Goal: Book appointment/travel/reservation

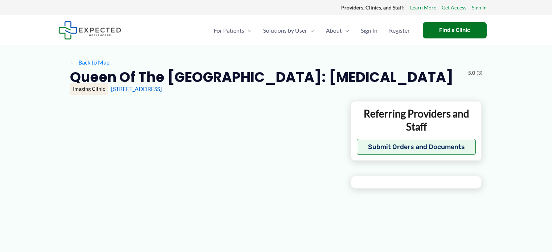
type input "**********"
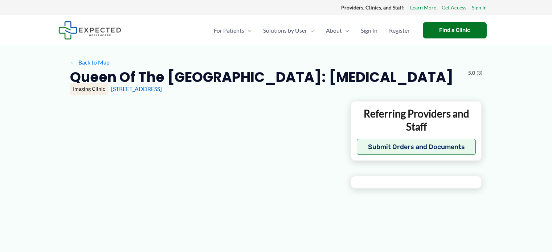
type input "**********"
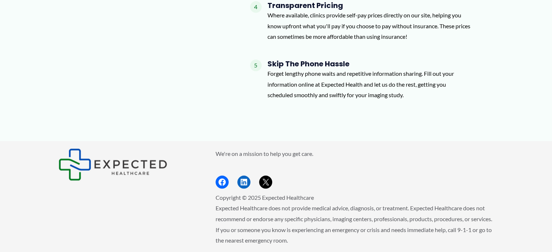
scroll to position [838, 0]
